Goal: Transaction & Acquisition: Obtain resource

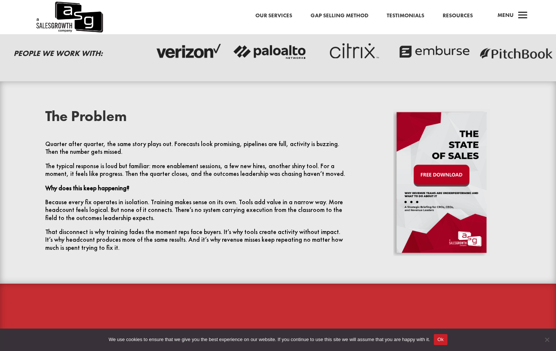
scroll to position [258, 0]
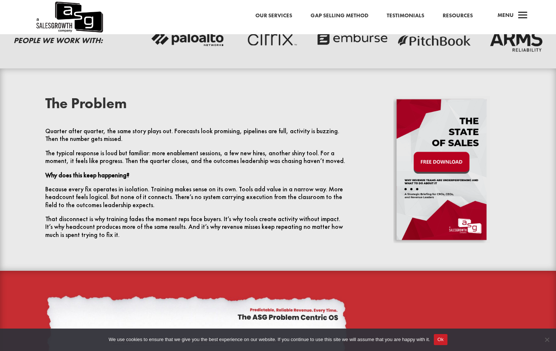
click at [454, 162] on img at bounding box center [442, 169] width 97 height 147
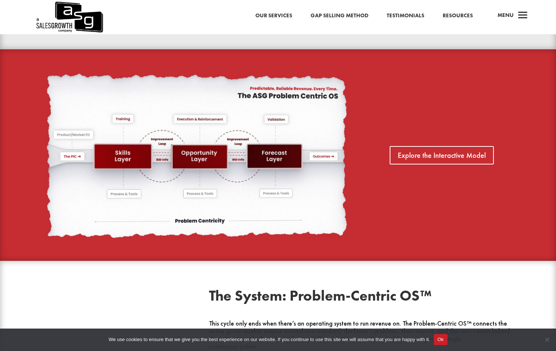
scroll to position [552, 0]
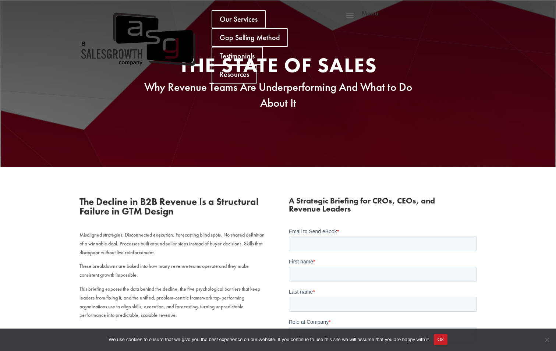
scroll to position [479, 0]
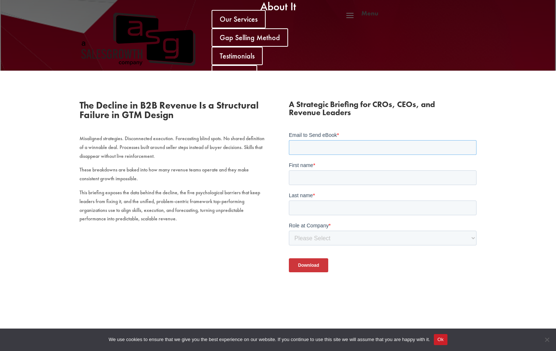
click at [347, 145] on input "Email to Send eBook *" at bounding box center [383, 147] width 188 height 15
type input "barry.hulse@gb.abb.com"
click at [334, 177] on input "First name *" at bounding box center [383, 177] width 188 height 15
drag, startPoint x: 322, startPoint y: 180, endPoint x: 310, endPoint y: 176, distance: 12.1
click at [310, 176] on input "Barry Alan" at bounding box center [383, 177] width 188 height 15
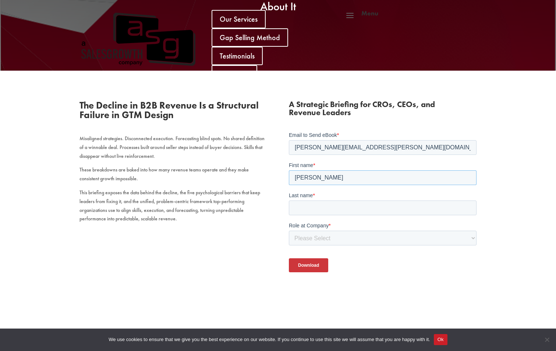
type input "Barry"
click at [300, 204] on input "Last name *" at bounding box center [383, 207] width 188 height 15
type input "Hulse"
click at [325, 238] on select "Please Select C-Level (CRO, CSO, etc) Senior Leadership (VP of Sales, VP of Ena…" at bounding box center [383, 237] width 188 height 15
select select "Director/Manager (Sales Director, Regional Sales Manager, etc)"
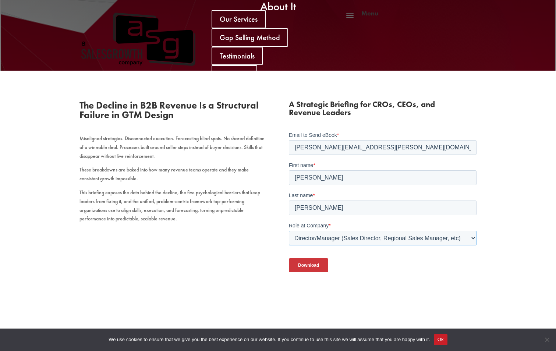
click at [289, 230] on select "Please Select C-Level (CRO, CSO, etc) Senior Leadership (VP of Sales, VP of Ena…" at bounding box center [383, 237] width 188 height 15
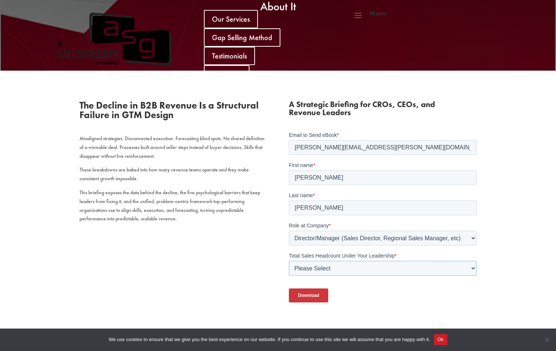
click at [439, 270] on select "Please Select Just Me 1-9 10-19 20-49 50-99 100+" at bounding box center [383, 268] width 188 height 15
select select "1-9"
click at [289, 261] on select "Please Select Just Me 1-9 10-19 20-49 50-99 100+" at bounding box center [383, 268] width 188 height 15
click at [413, 298] on div "Download" at bounding box center [383, 295] width 188 height 27
click at [316, 290] on input "Download" at bounding box center [308, 295] width 39 height 14
